Goal: Task Accomplishment & Management: Manage account settings

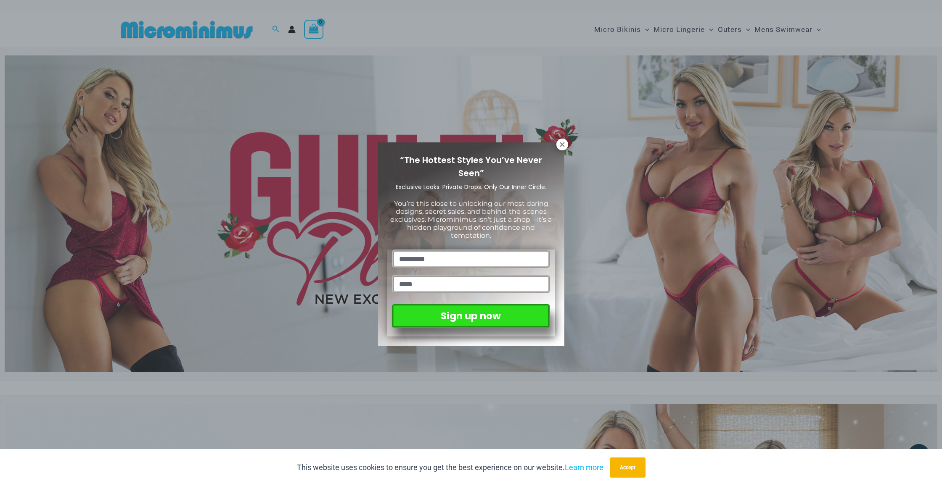
click at [291, 32] on div "“The Hottest Styles You’ve Never Seen” Exclusive Looks. Private Drops. Only Our…" at bounding box center [471, 243] width 942 height 486
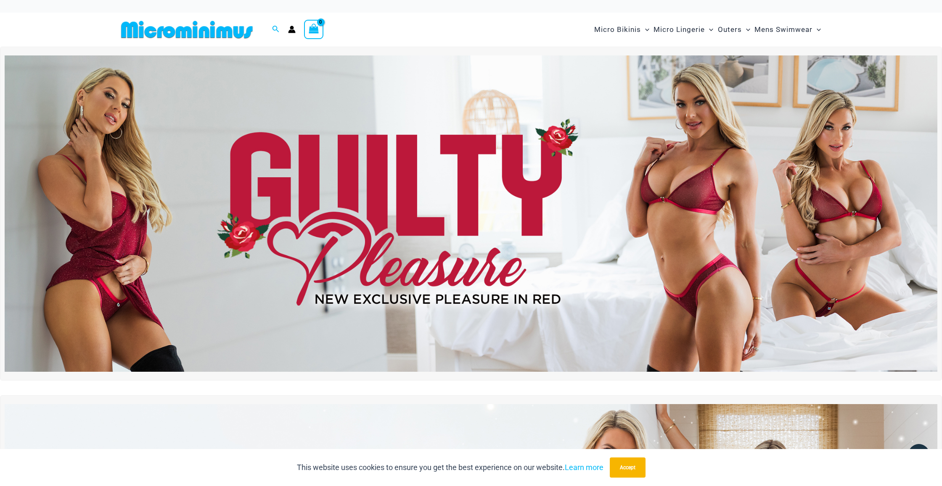
click at [292, 31] on icon "Account icon link" at bounding box center [291, 31] width 7 height 3
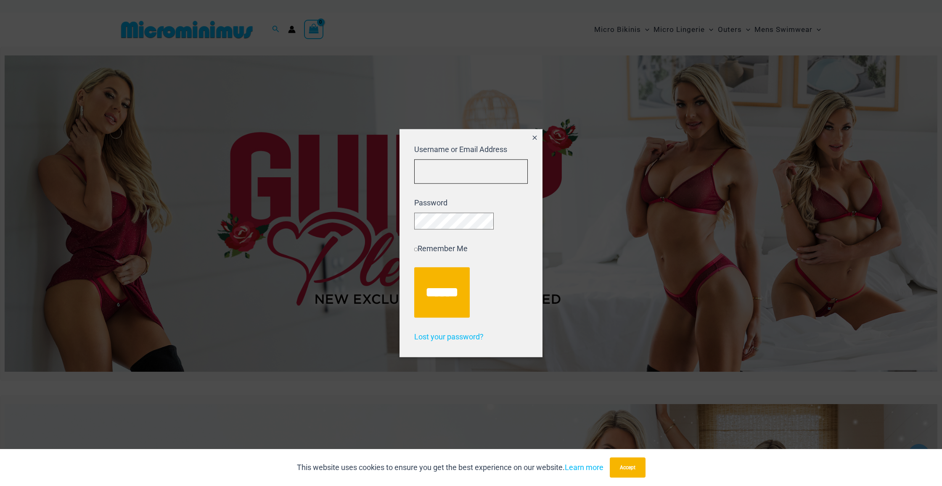
type input "**********"
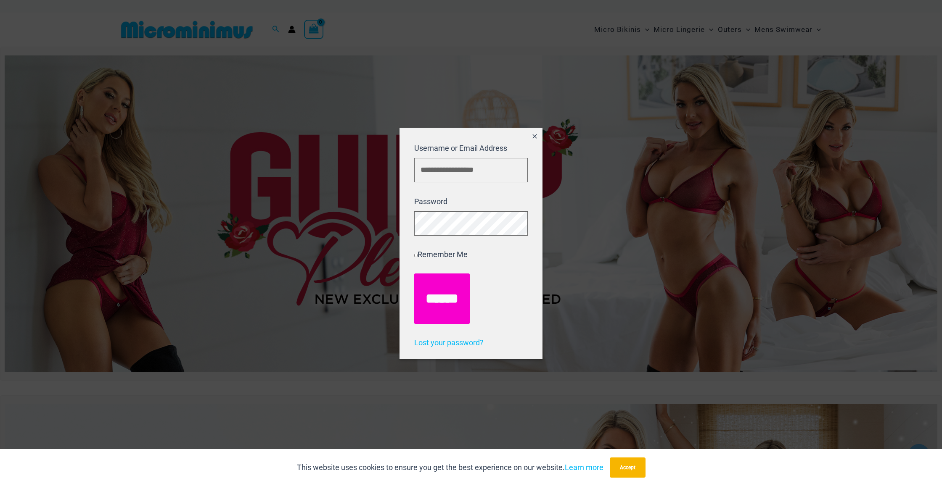
click at [438, 297] on input "******" at bounding box center [441, 299] width 55 height 50
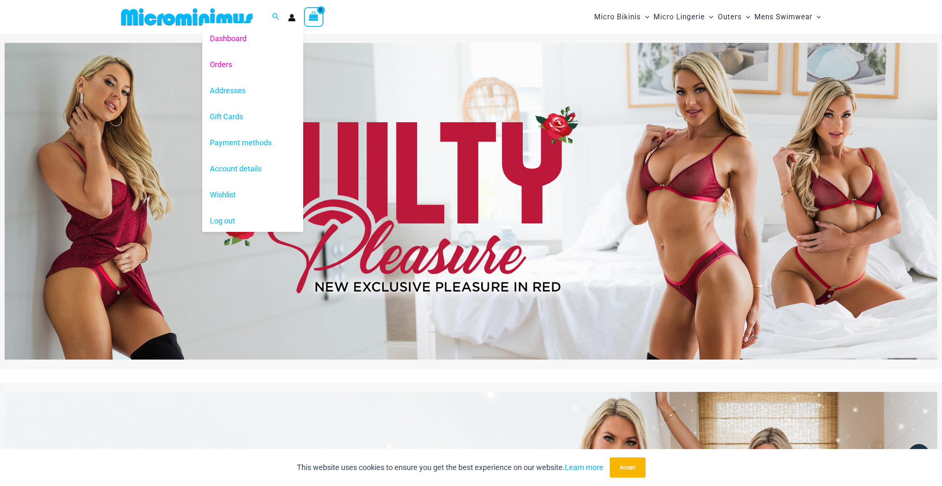
click at [229, 63] on link "Orders" at bounding box center [252, 64] width 101 height 26
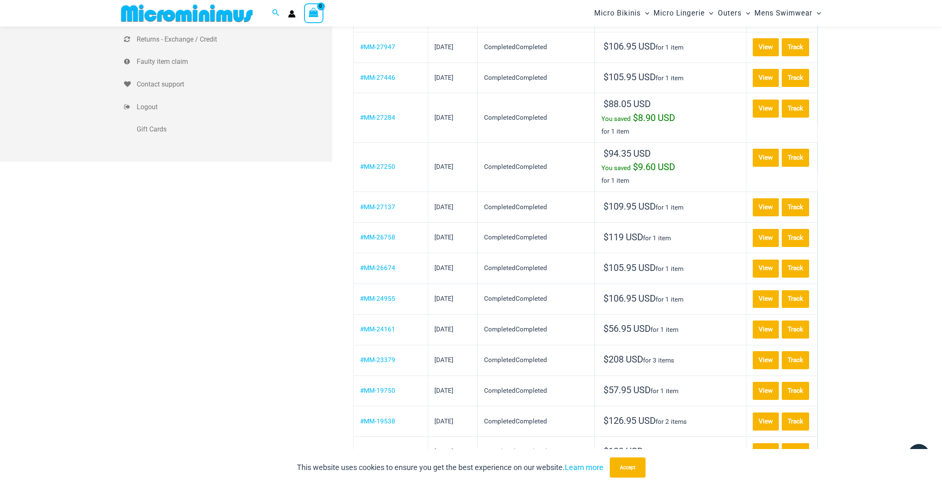
scroll to position [238, 0]
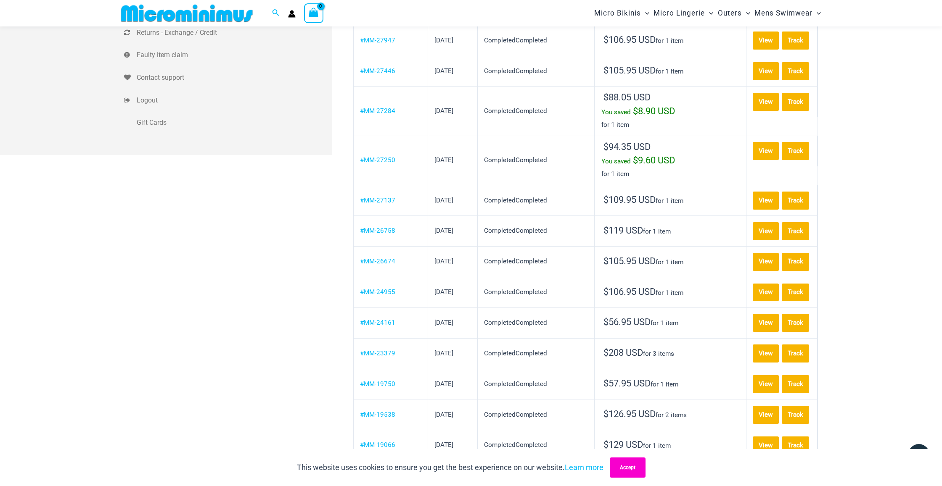
click at [624, 466] on button "Accept" at bounding box center [628, 468] width 36 height 20
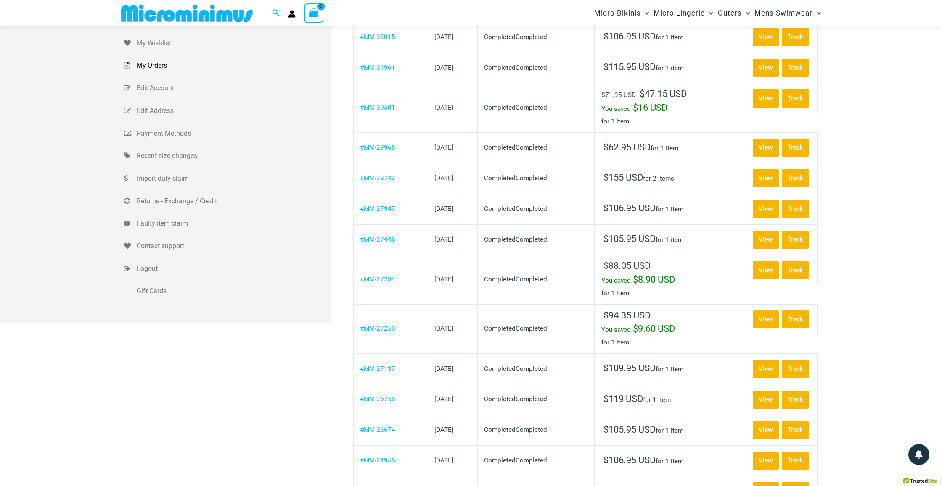
scroll to position [68, 0]
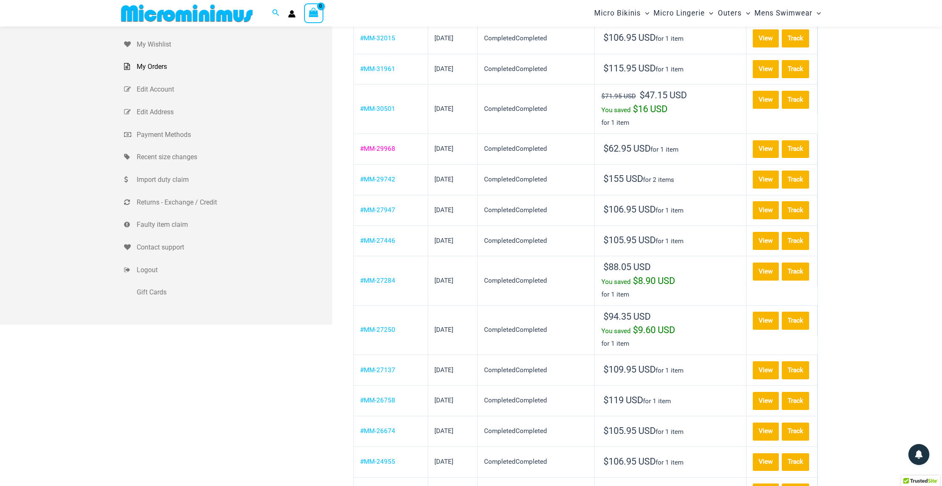
click at [379, 153] on link "#MM-29968" at bounding box center [377, 149] width 35 height 8
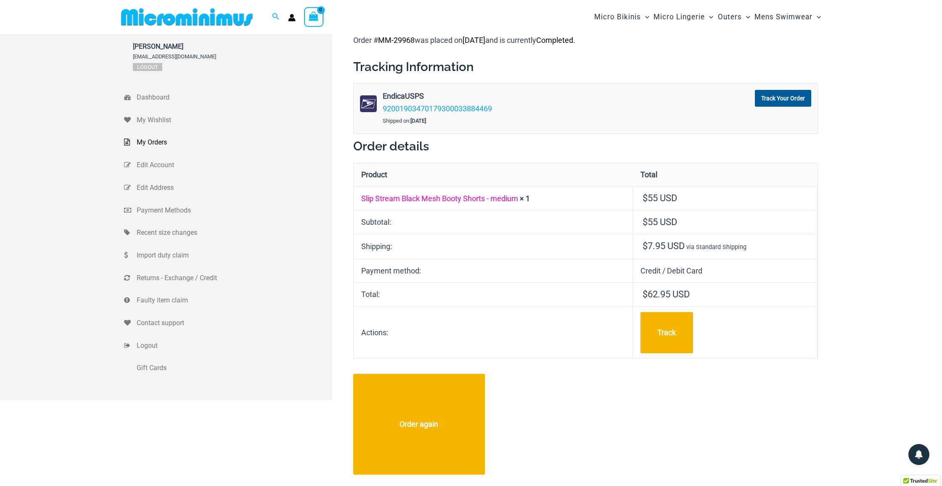
click at [437, 197] on link "Slip Stream Black Mesh Booty Shorts - medium" at bounding box center [439, 198] width 157 height 9
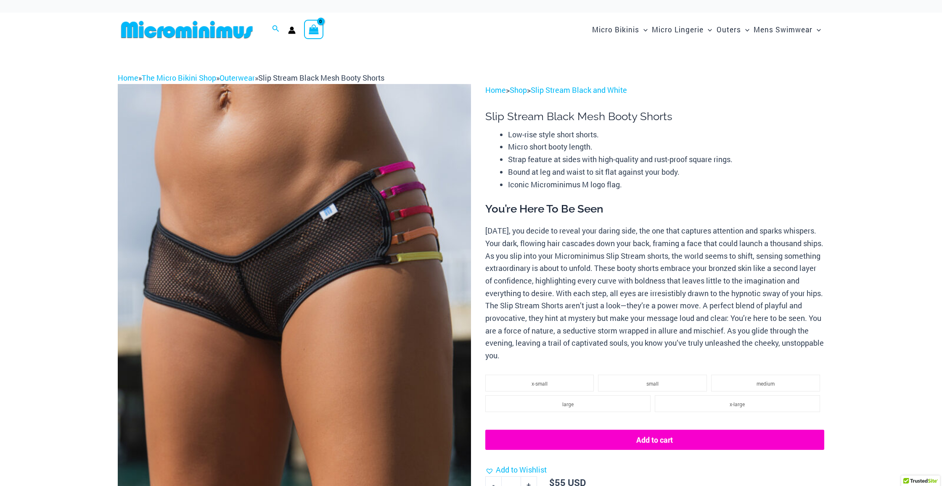
select select
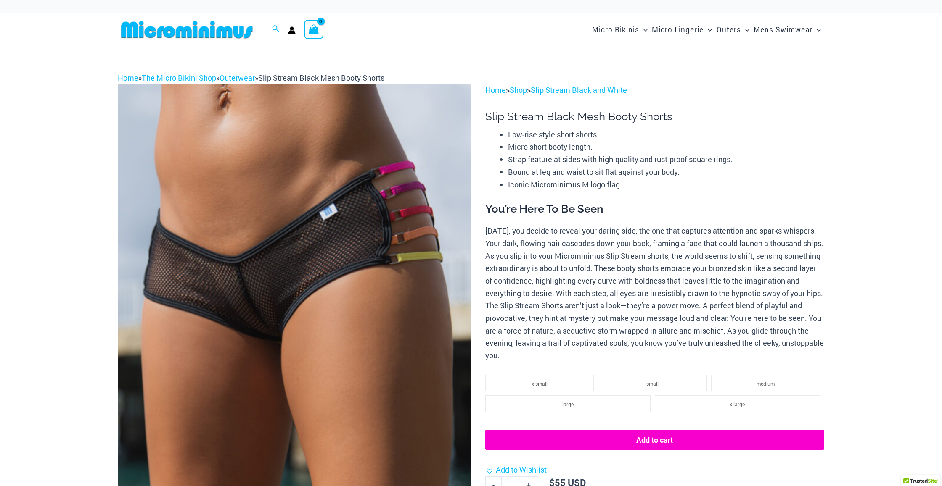
select select
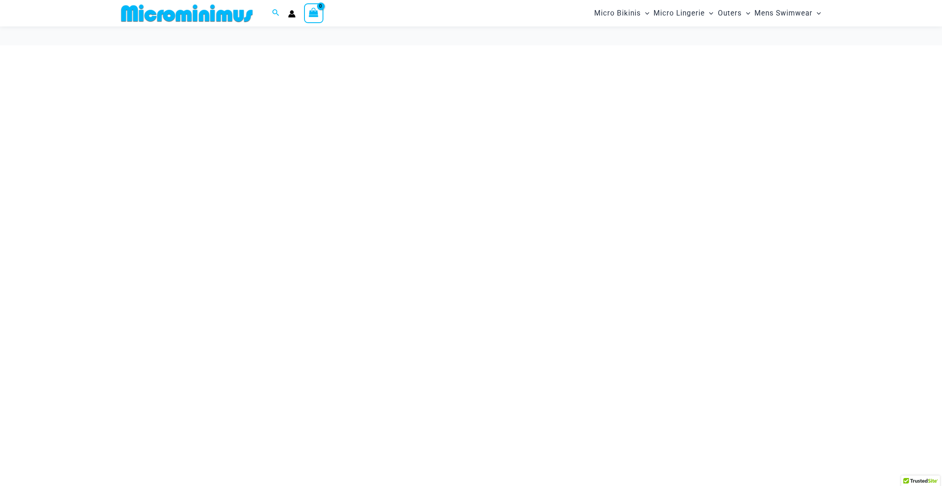
scroll to position [68, 0]
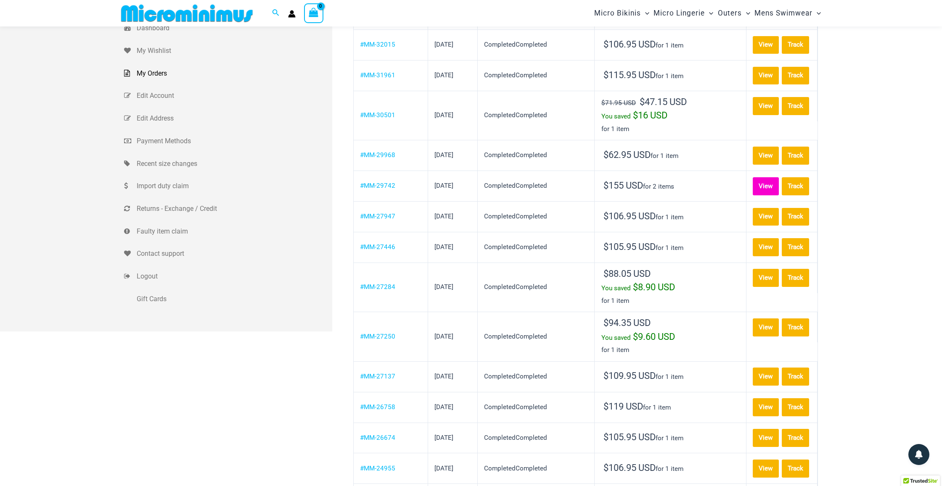
click at [753, 195] on link "View" at bounding box center [766, 186] width 26 height 18
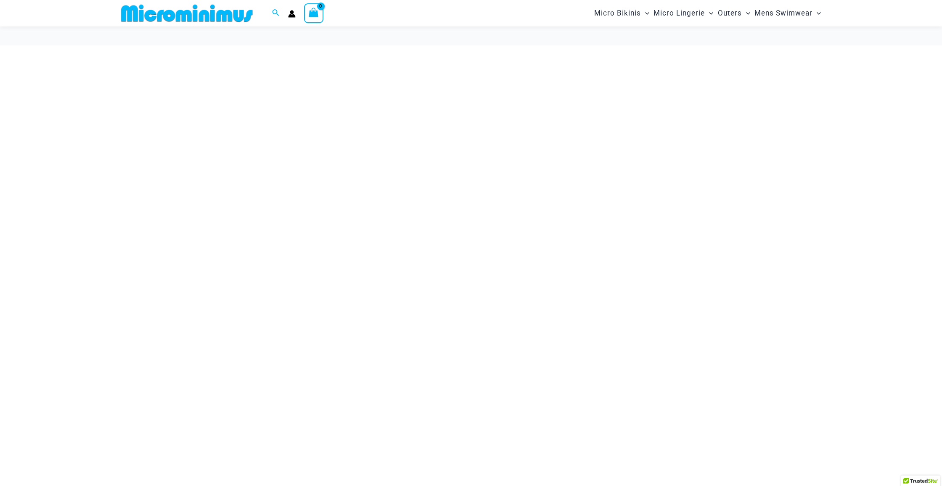
scroll to position [68, 0]
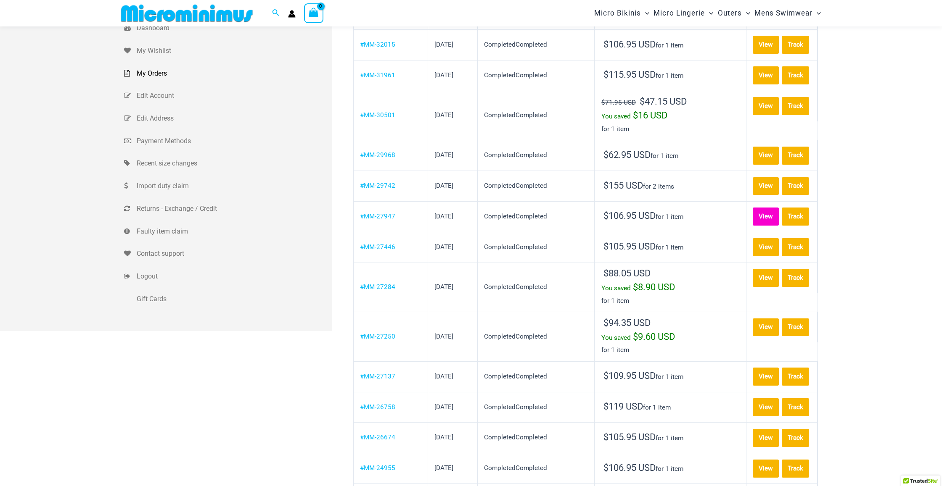
click at [753, 226] on link "View" at bounding box center [766, 217] width 26 height 18
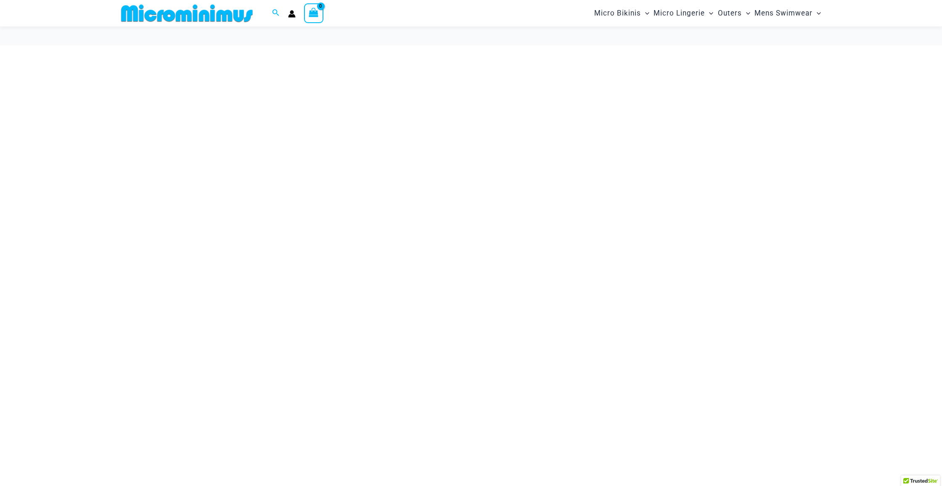
scroll to position [68, 0]
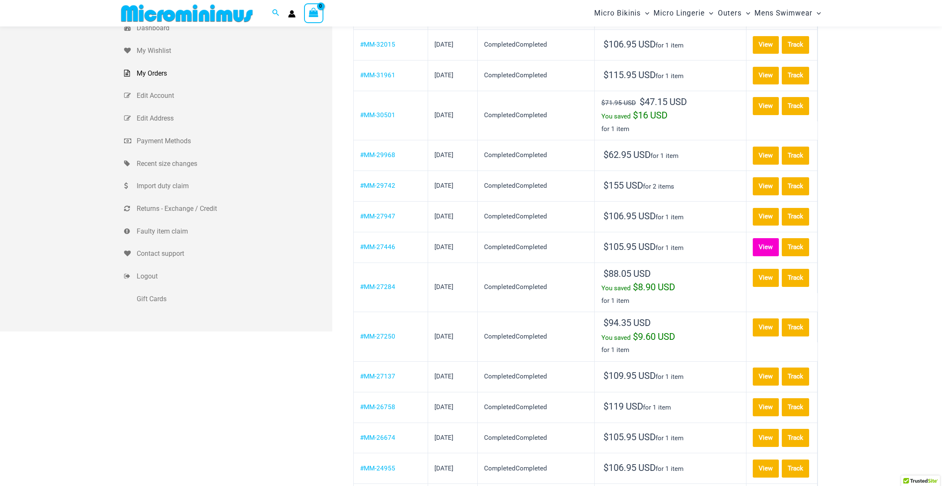
click at [753, 256] on link "View" at bounding box center [766, 247] width 26 height 18
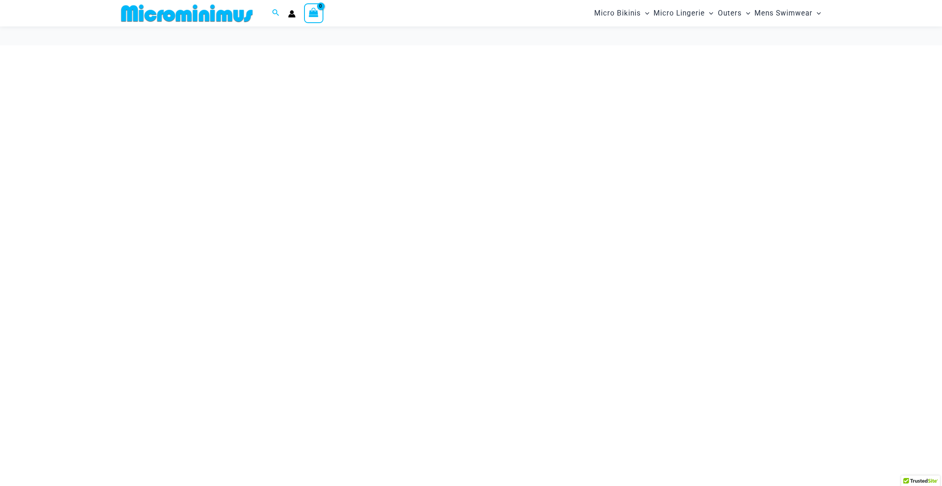
scroll to position [68, 0]
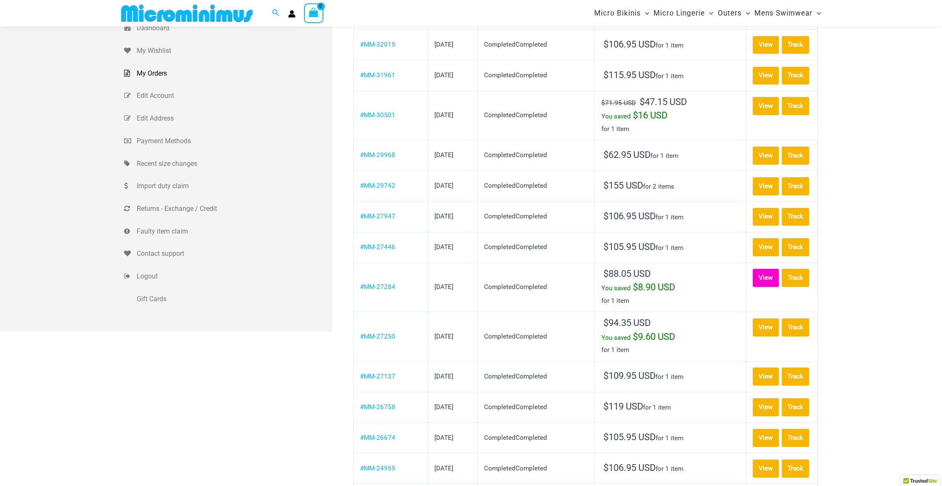
click at [753, 287] on link "View" at bounding box center [766, 278] width 26 height 18
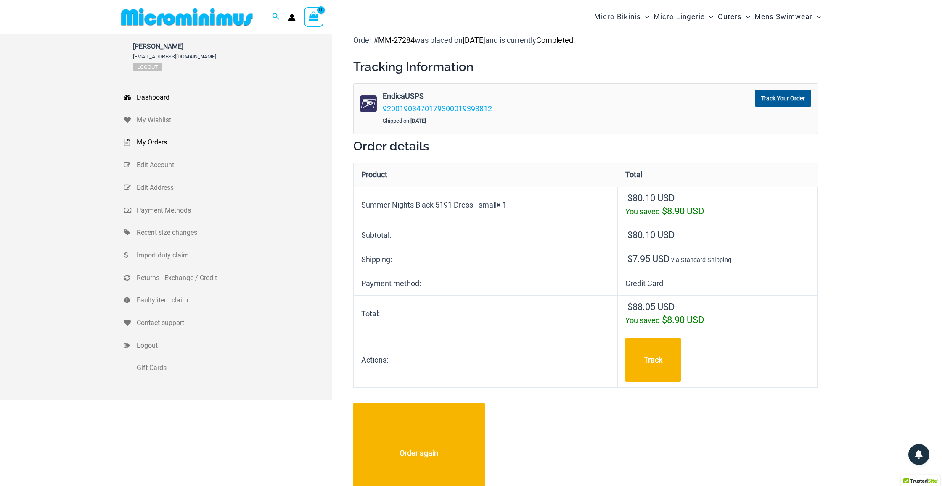
click at [143, 96] on span "Dashboard" at bounding box center [233, 97] width 193 height 13
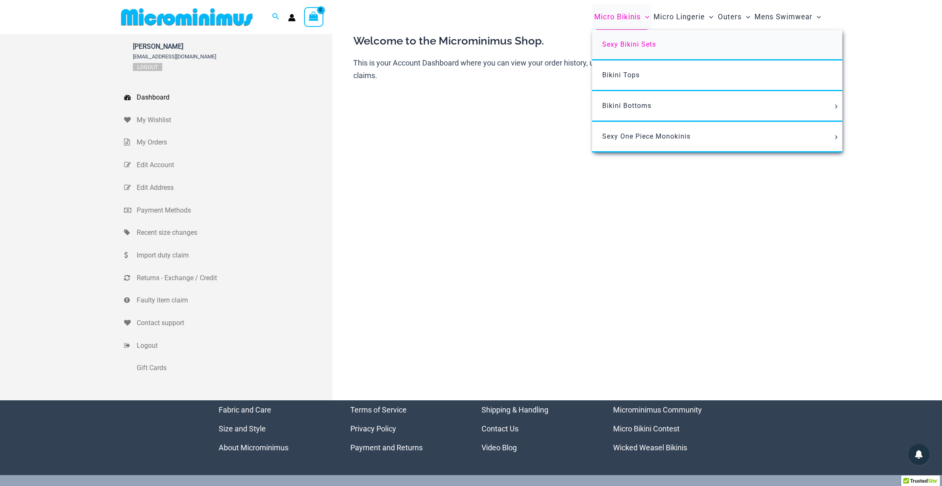
click at [639, 45] on span "Sexy Bikini Sets" at bounding box center [629, 44] width 54 height 8
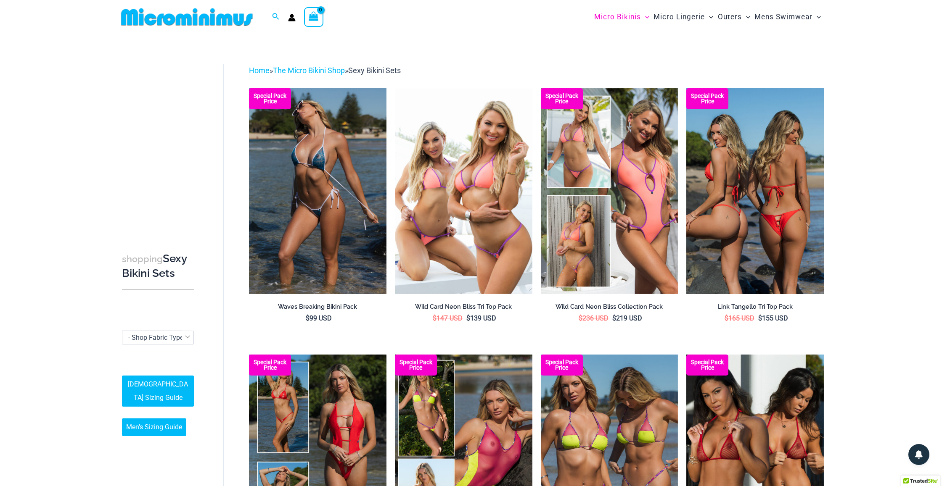
click at [771, 189] on img at bounding box center [754, 191] width 137 height 206
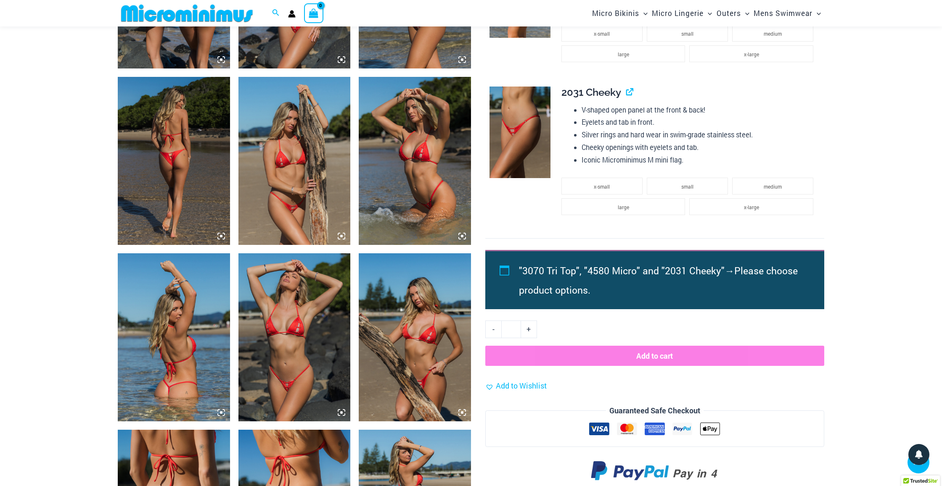
scroll to position [703, 0]
click at [179, 157] on img at bounding box center [174, 161] width 112 height 168
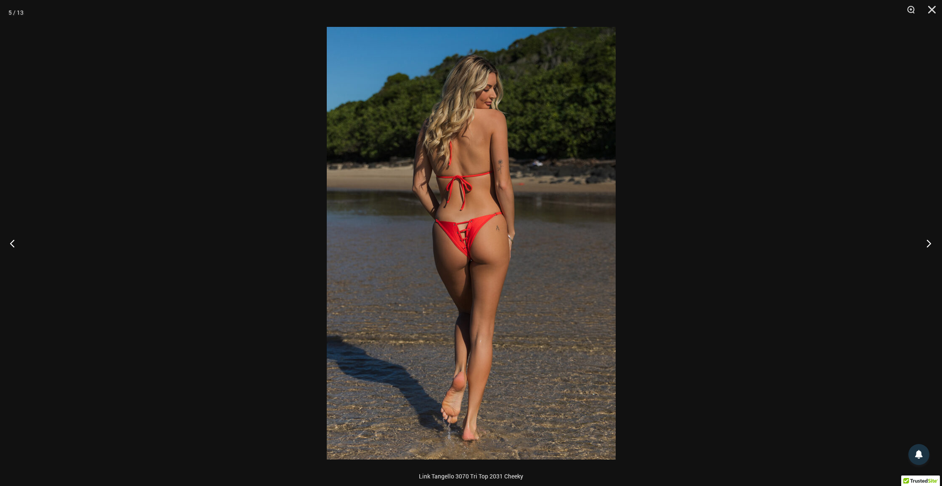
click at [923, 243] on button "Next" at bounding box center [926, 243] width 32 height 42
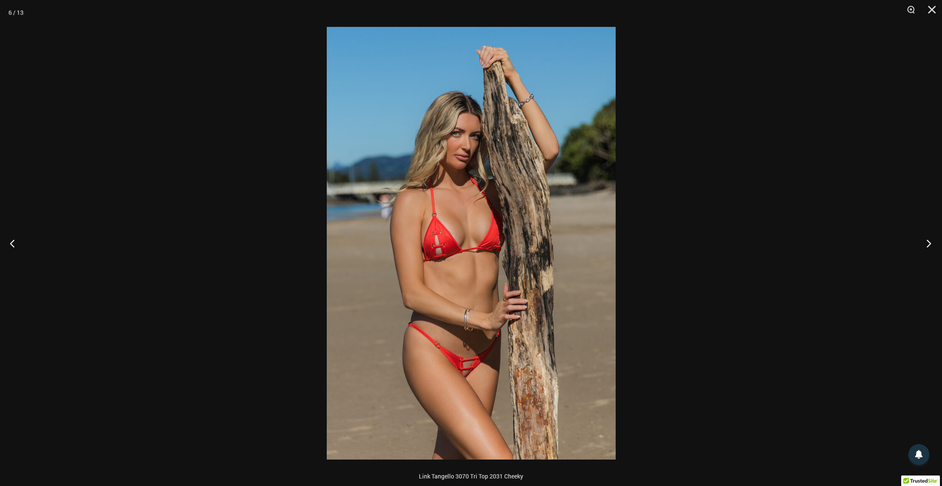
click at [923, 243] on button "Next" at bounding box center [926, 243] width 32 height 42
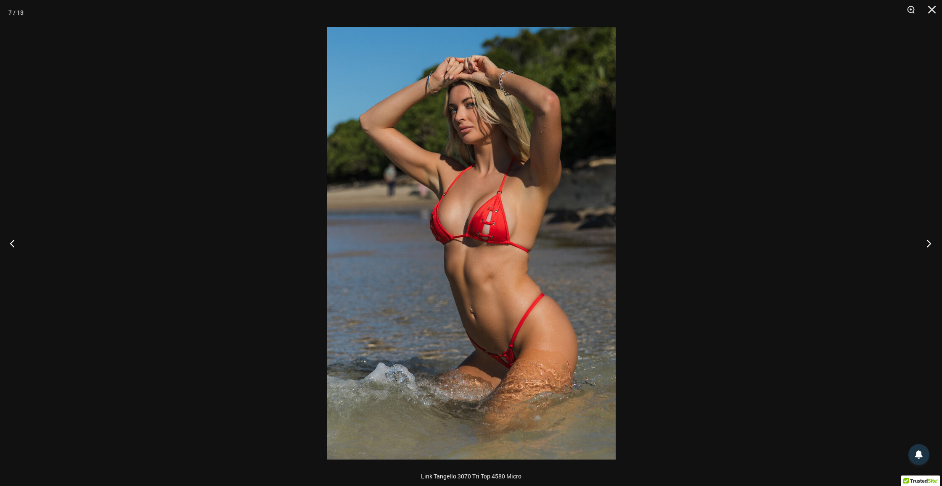
click at [923, 243] on button "Next" at bounding box center [926, 243] width 32 height 42
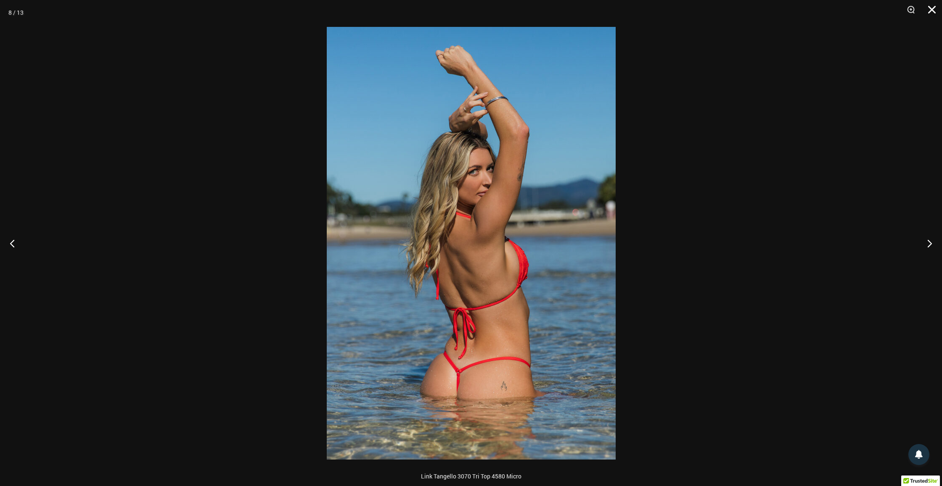
click at [932, 5] on button "Close" at bounding box center [928, 12] width 21 height 25
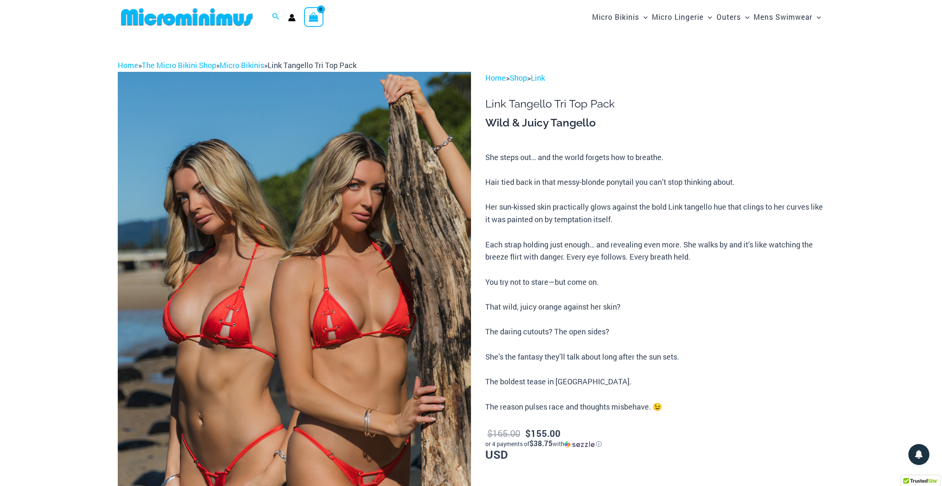
scroll to position [0, 0]
click at [132, 66] on link "Home" at bounding box center [128, 65] width 21 height 10
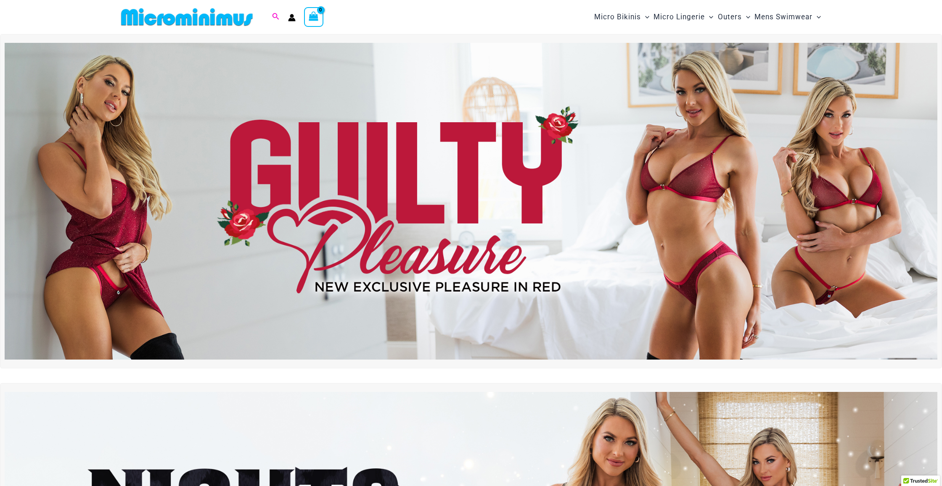
click at [275, 17] on icon "Search icon link" at bounding box center [275, 16] width 7 height 7
type input "******"
click button "Search" at bounding box center [0, 0] width 0 height 0
